Goal: Use online tool/utility: Utilize a website feature to perform a specific function

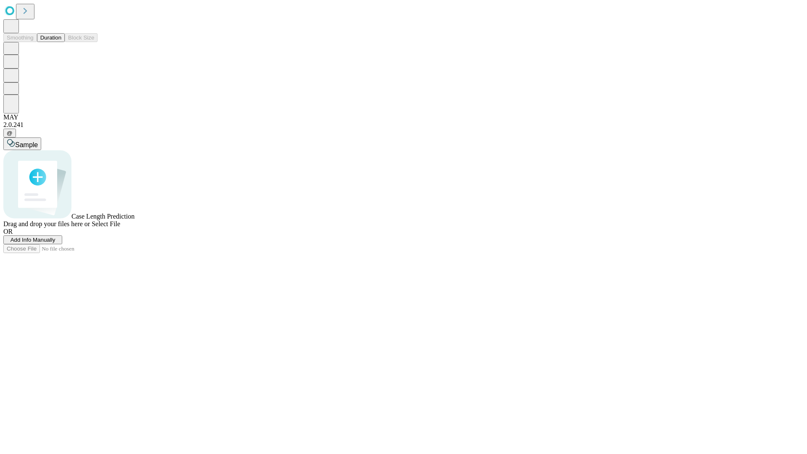
click at [120, 227] on span "Select File" at bounding box center [106, 223] width 29 height 7
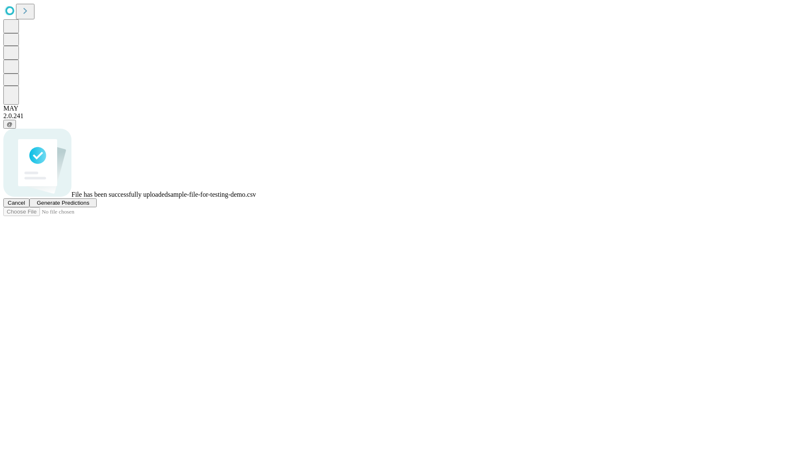
click at [89, 206] on span "Generate Predictions" at bounding box center [63, 203] width 53 height 6
